Goal: Use online tool/utility: Utilize a website feature to perform a specific function

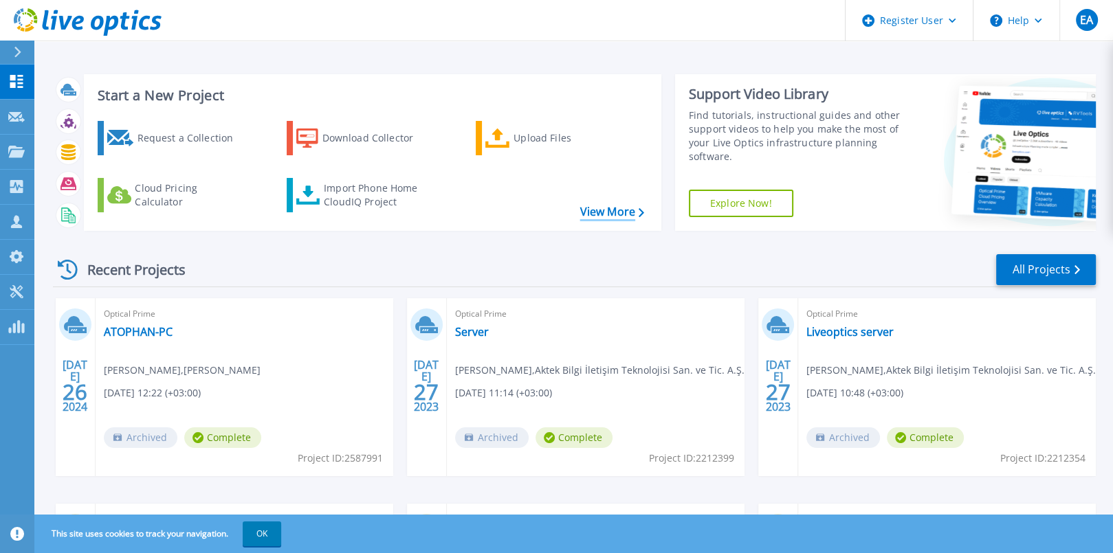
click at [634, 207] on link "View More" at bounding box center [612, 212] width 64 height 13
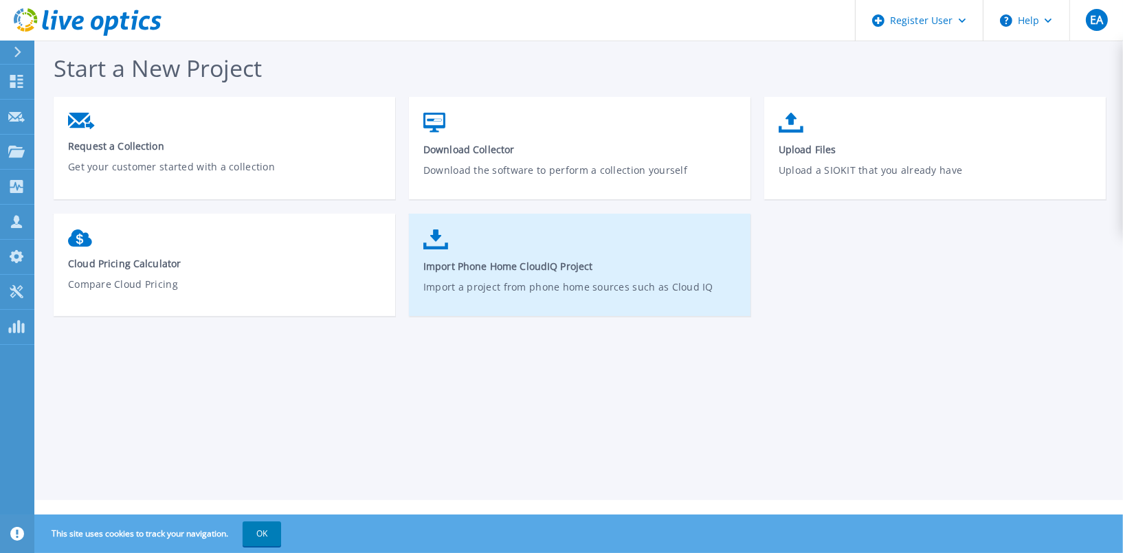
click at [512, 289] on p "Import a project from phone home sources such as Cloud IQ" at bounding box center [579, 296] width 313 height 32
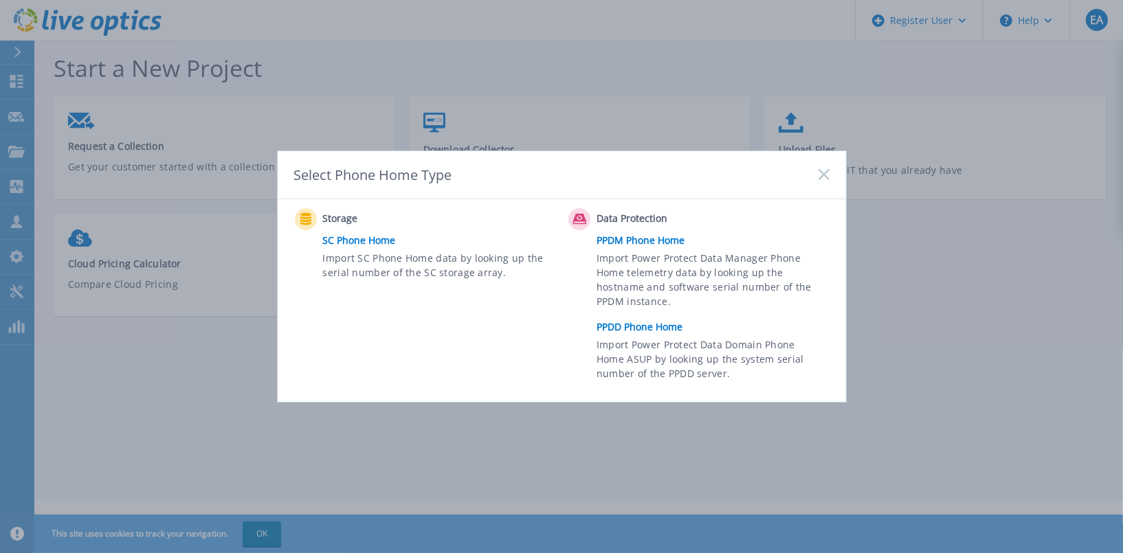
click at [819, 179] on rect at bounding box center [824, 175] width 12 height 12
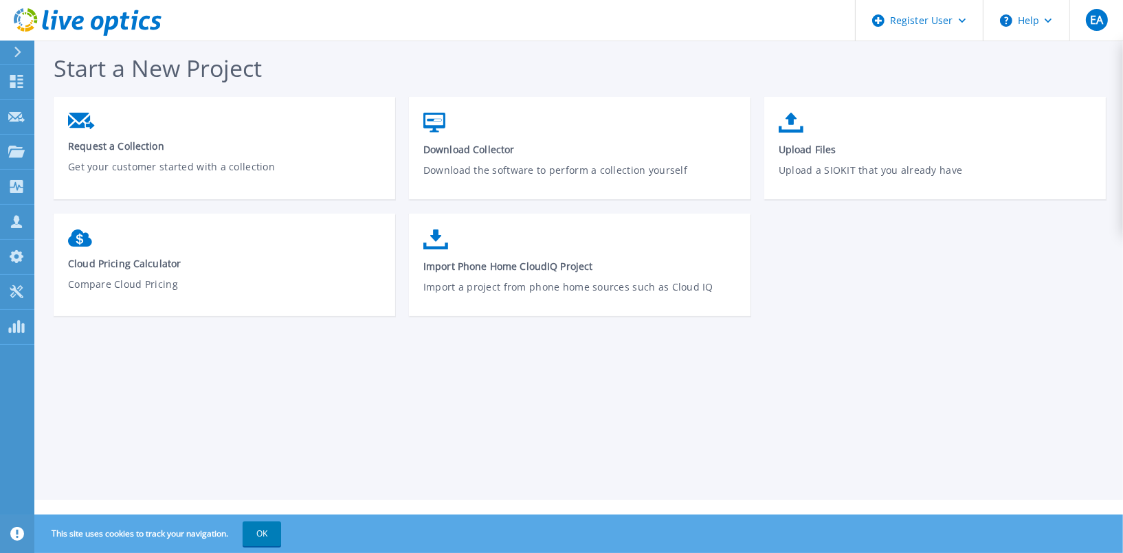
click at [23, 54] on div at bounding box center [23, 52] width 22 height 23
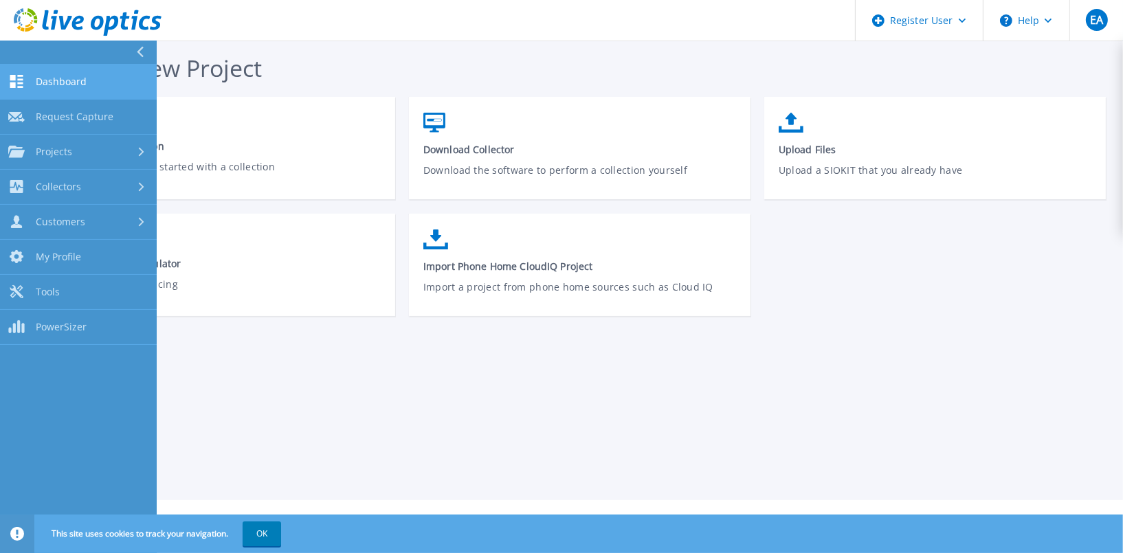
click at [79, 86] on span "Dashboard" at bounding box center [61, 82] width 51 height 12
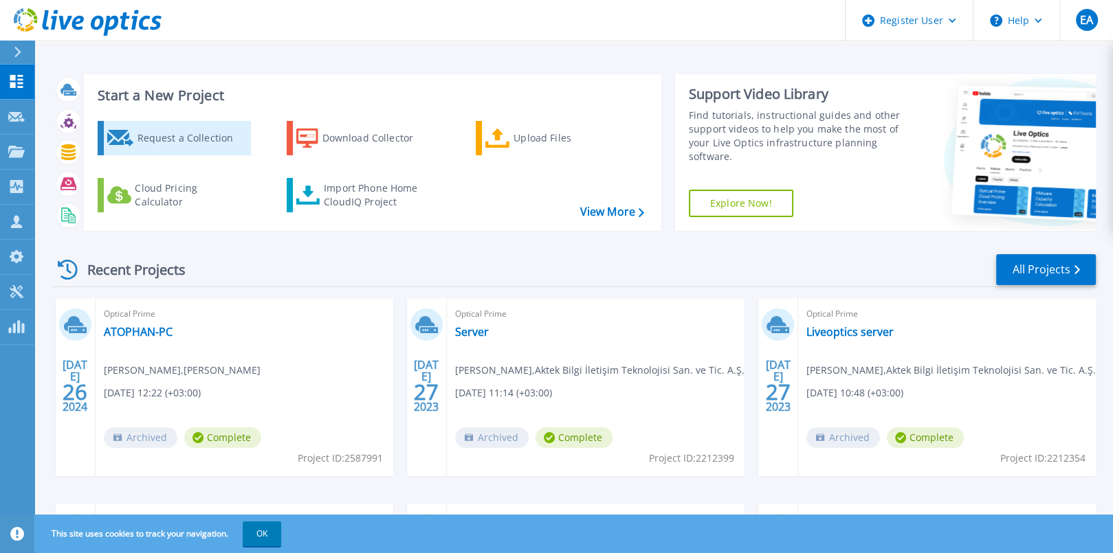
click at [195, 139] on div "Request a Collection" at bounding box center [192, 137] width 110 height 27
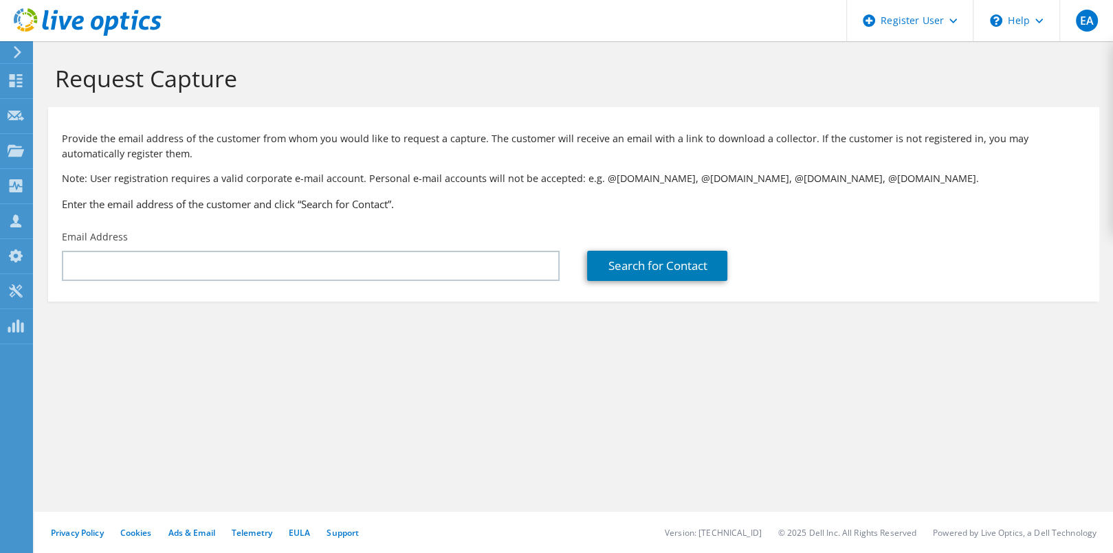
click at [18, 52] on icon at bounding box center [17, 52] width 10 height 12
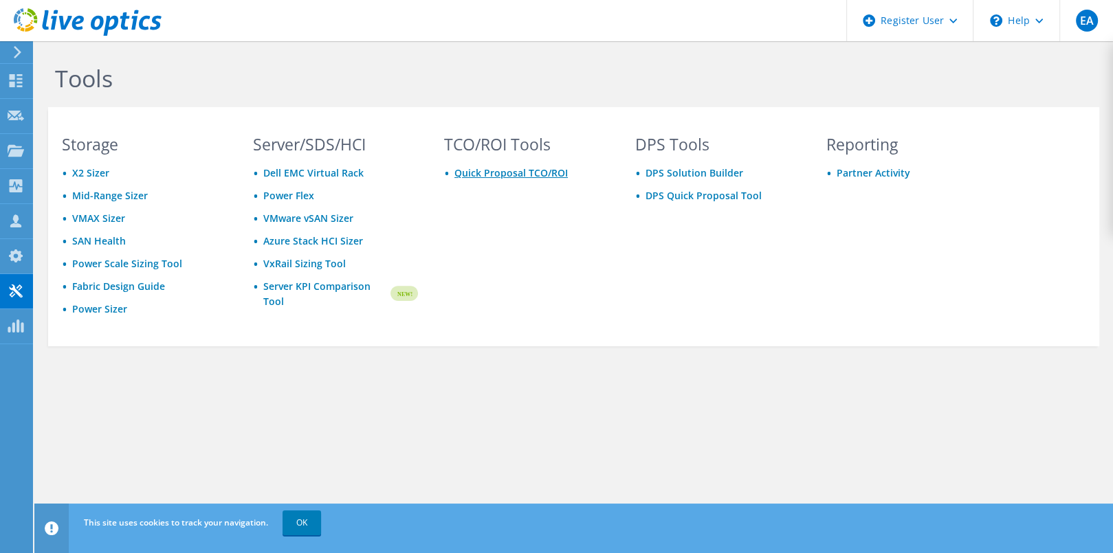
drag, startPoint x: 0, startPoint y: 0, endPoint x: 514, endPoint y: 177, distance: 543.7
click at [514, 177] on link "Quick Proposal TCO/ROI" at bounding box center [510, 172] width 113 height 13
